Goal: Information Seeking & Learning: Learn about a topic

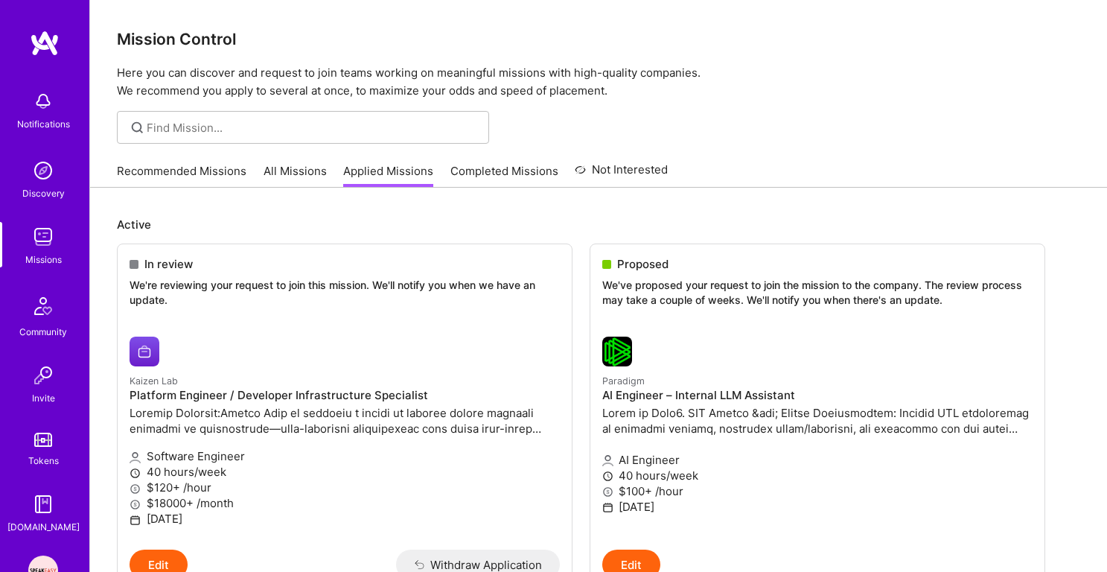
scroll to position [96, 0]
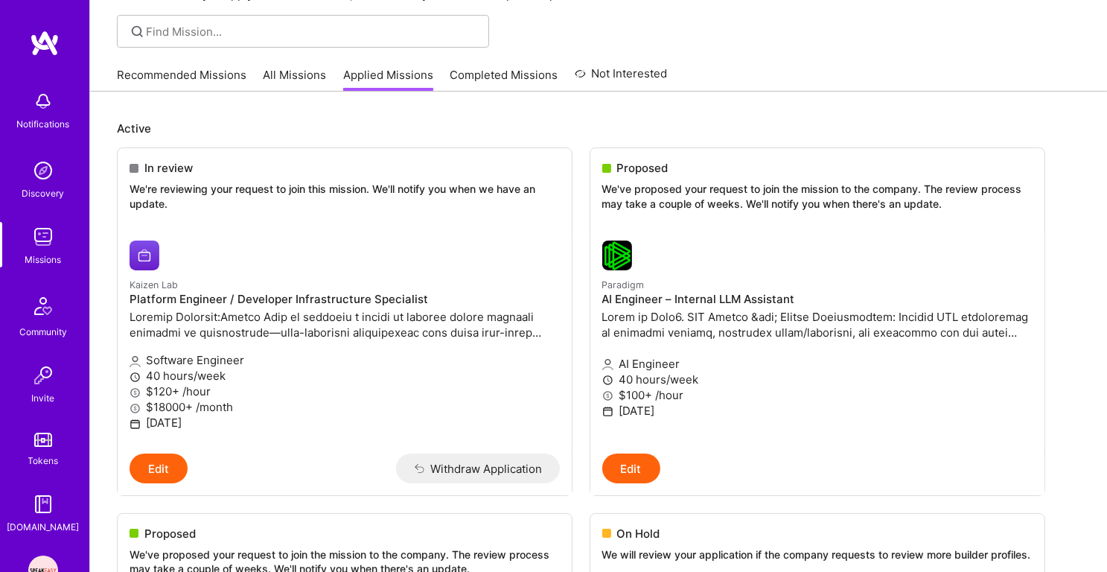
click at [48, 239] on img at bounding box center [43, 237] width 30 height 30
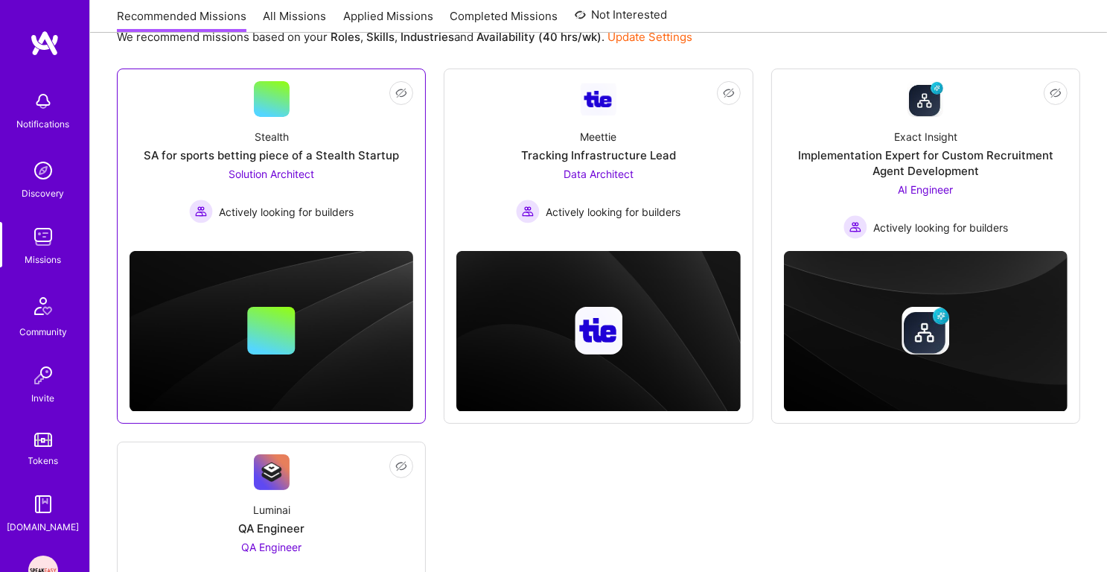
scroll to position [487, 0]
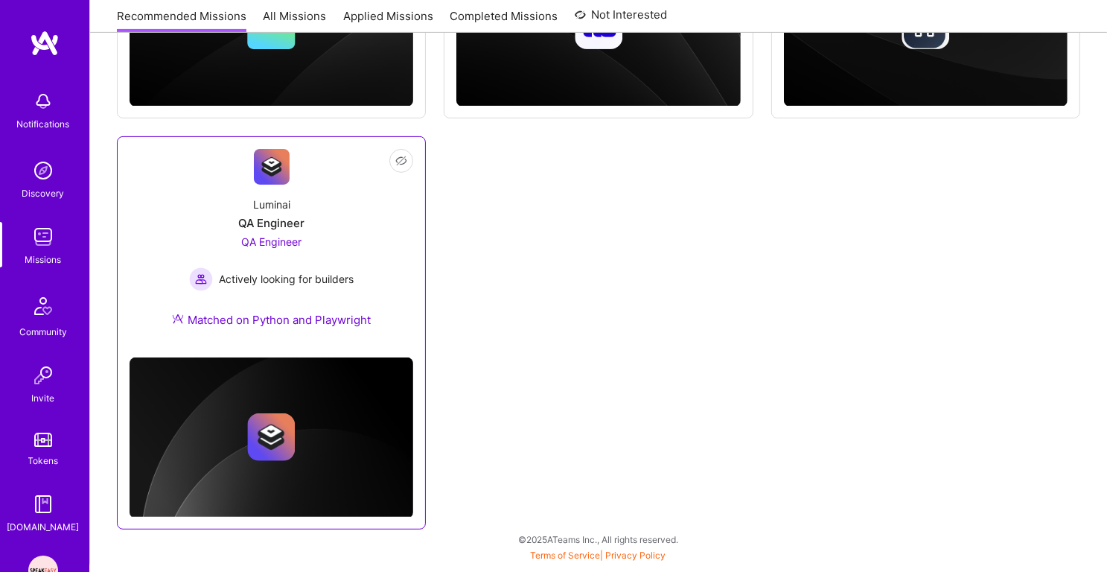
click at [295, 240] on span "QA Engineer" at bounding box center [271, 241] width 60 height 13
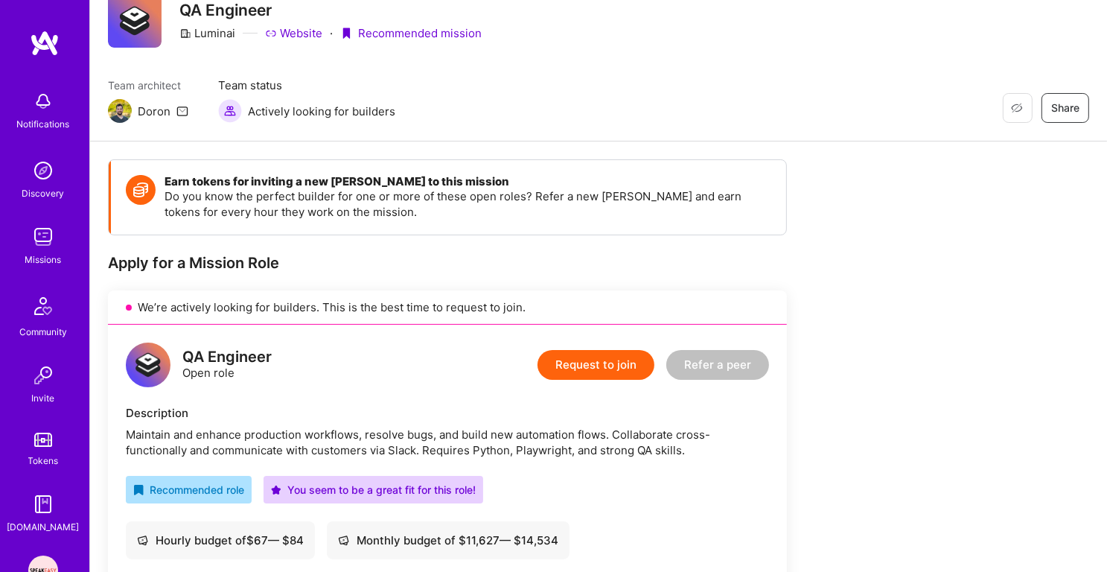
scroll to position [273, 0]
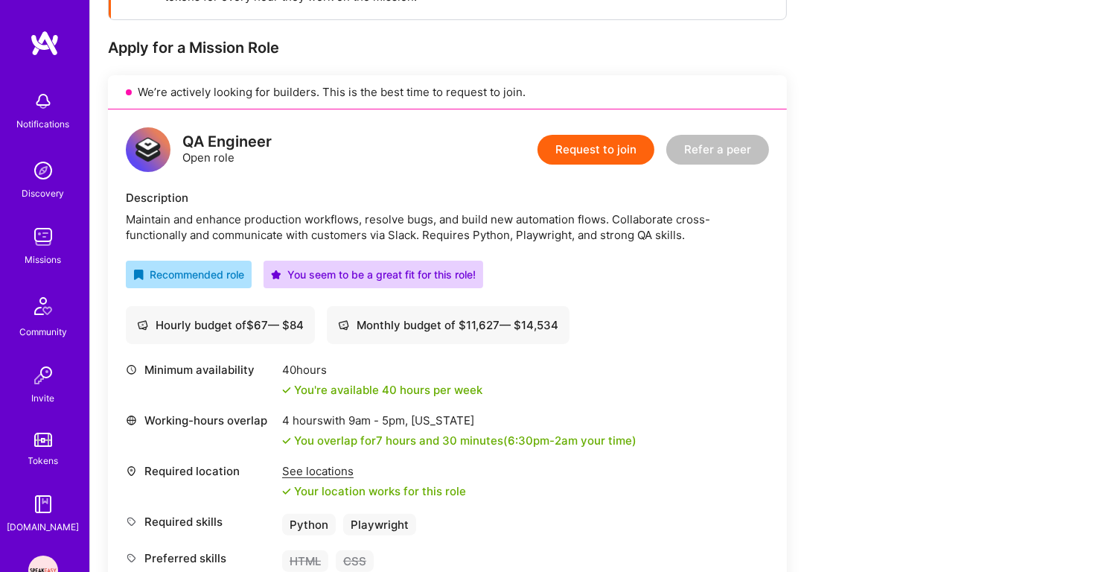
click at [336, 211] on div "Maintain and enhance production workflows, resolve bugs, and build new automati…" at bounding box center [447, 226] width 643 height 31
click at [351, 232] on div "Maintain and enhance production workflows, resolve bugs, and build new automati…" at bounding box center [447, 226] width 643 height 31
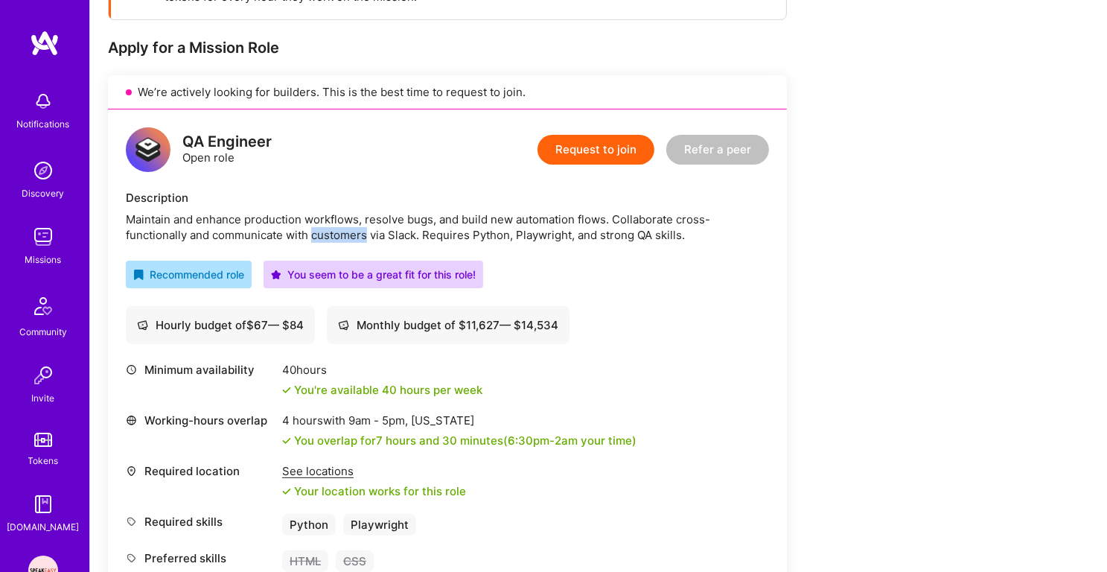
click at [351, 232] on div "Maintain and enhance production workflows, resolve bugs, and build new automati…" at bounding box center [447, 226] width 643 height 31
click at [372, 223] on div "Maintain and enhance production workflows, resolve bugs, and build new automati…" at bounding box center [447, 226] width 643 height 31
click at [334, 227] on div "Maintain and enhance production workflows, resolve bugs, and build new automati…" at bounding box center [447, 226] width 643 height 31
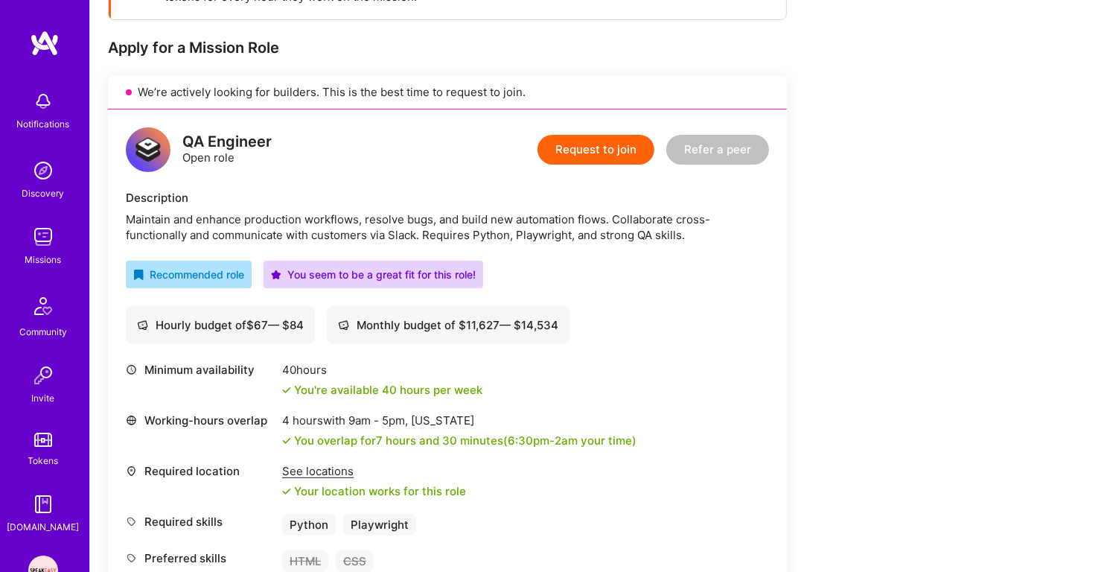
click at [334, 227] on div "Maintain and enhance production workflows, resolve bugs, and build new automati…" at bounding box center [447, 226] width 643 height 31
click at [362, 222] on div "Maintain and enhance production workflows, resolve bugs, and build new automati…" at bounding box center [447, 226] width 643 height 31
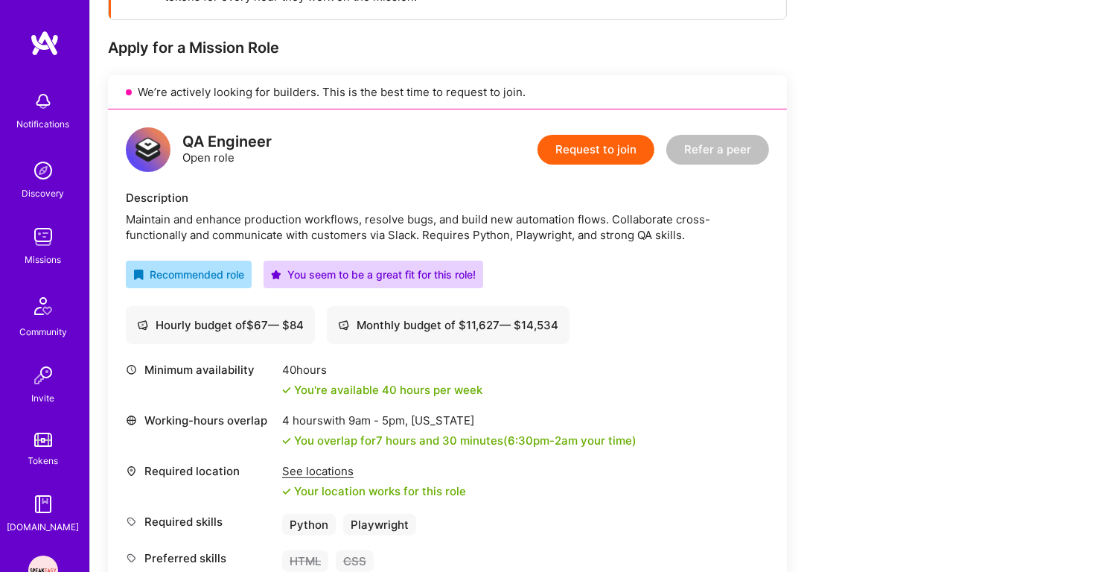
click at [363, 232] on div "Maintain and enhance production workflows, resolve bugs, and build new automati…" at bounding box center [447, 226] width 643 height 31
click at [390, 214] on div "Maintain and enhance production workflows, resolve bugs, and build new automati…" at bounding box center [447, 226] width 643 height 31
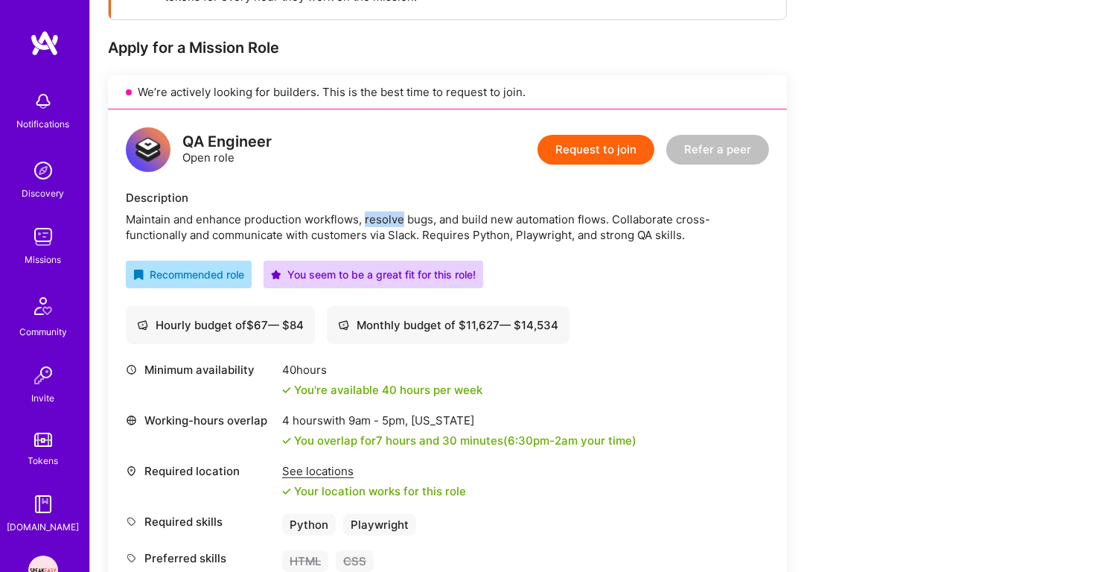
click at [390, 214] on div "Maintain and enhance production workflows, resolve bugs, and build new automati…" at bounding box center [447, 226] width 643 height 31
click at [361, 223] on div "Maintain and enhance production workflows, resolve bugs, and build new automati…" at bounding box center [447, 226] width 643 height 31
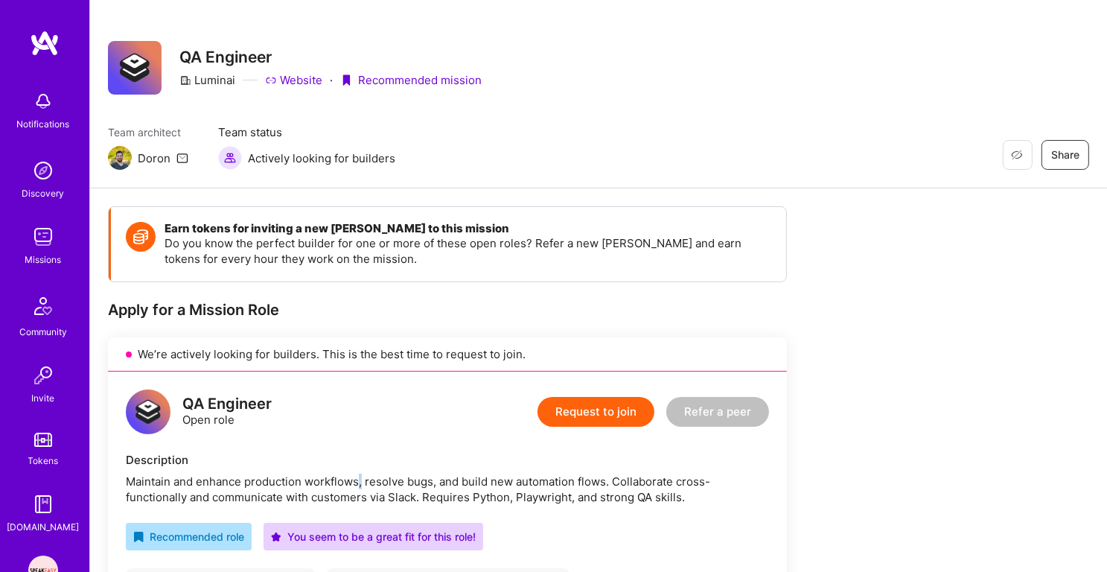
scroll to position [0, 0]
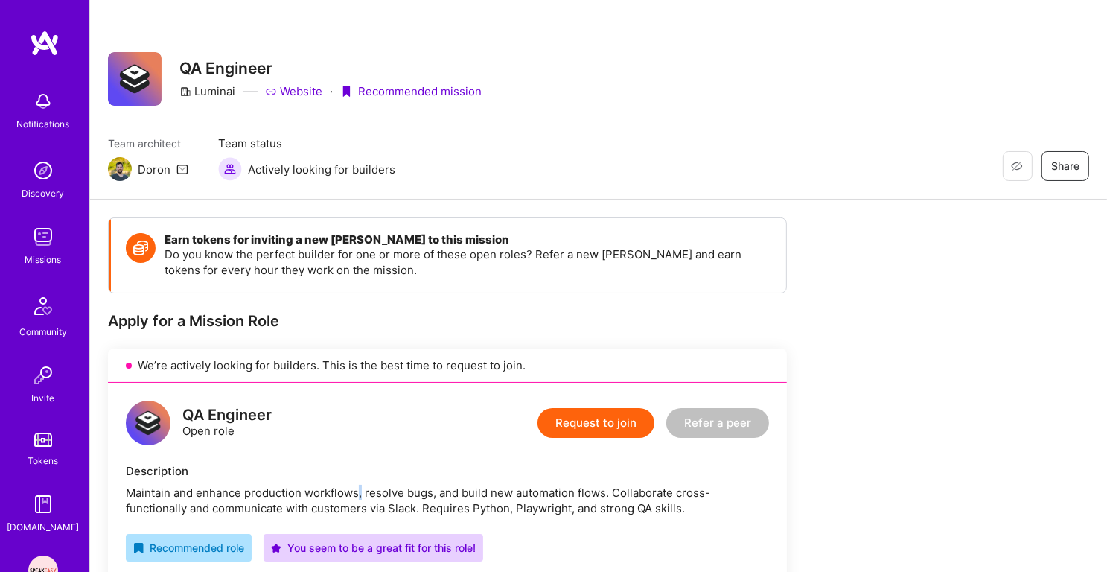
click at [51, 230] on img at bounding box center [43, 237] width 30 height 30
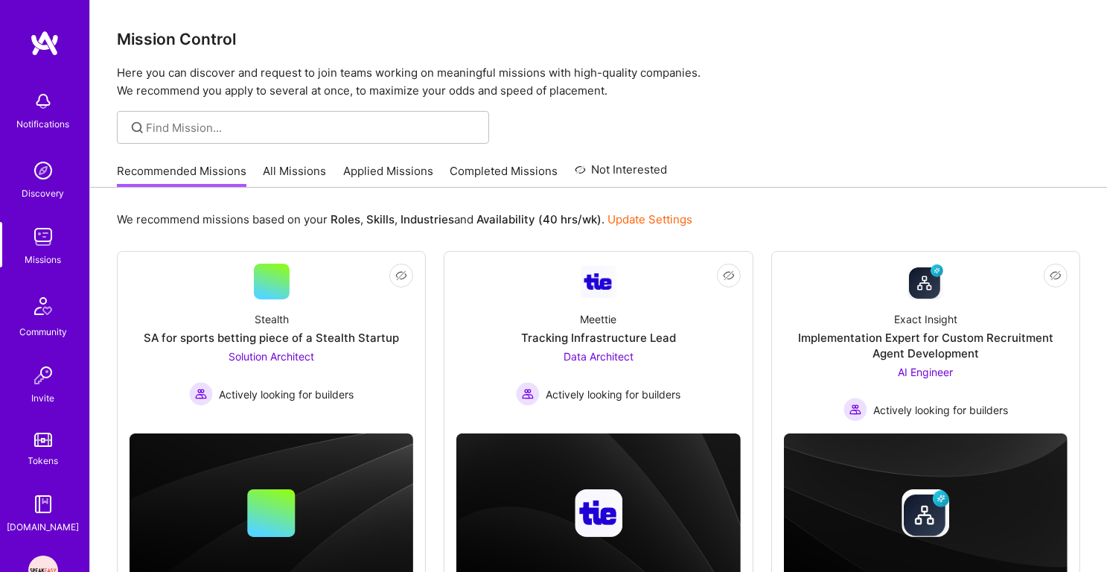
click at [396, 171] on link "Applied Missions" at bounding box center [388, 175] width 90 height 25
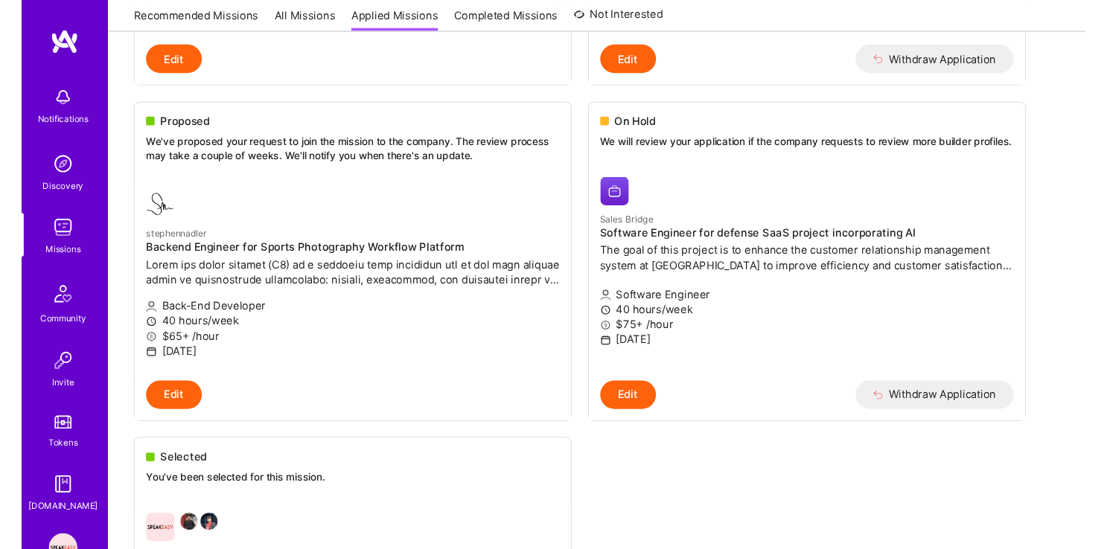
scroll to position [1078, 0]
